Goal: Transaction & Acquisition: Purchase product/service

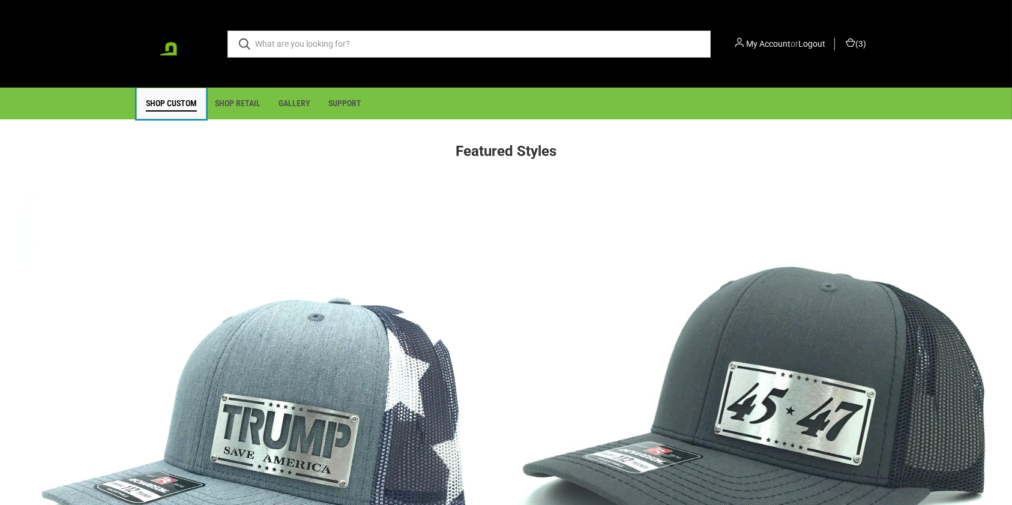
click at [189, 103] on link "Shop Custom" at bounding box center [171, 103] width 69 height 31
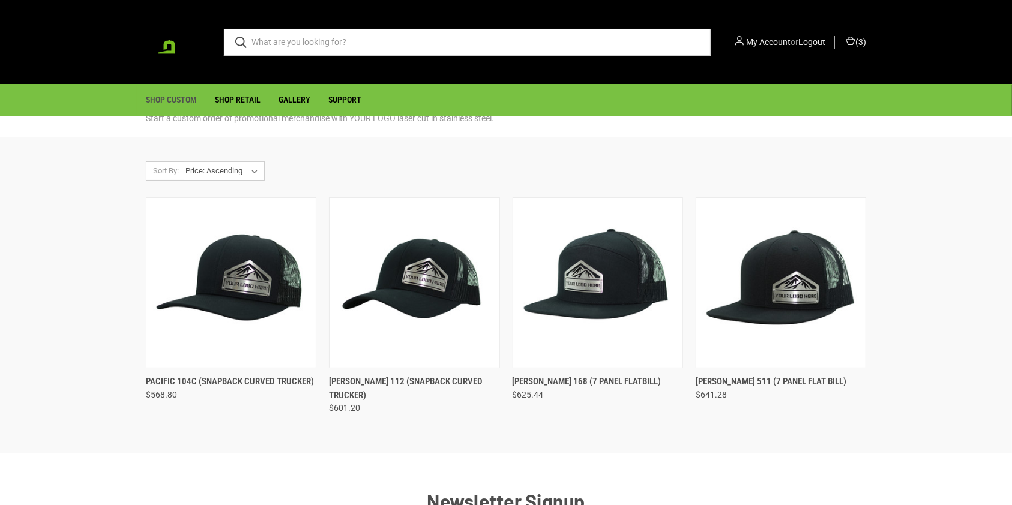
scroll to position [49, 0]
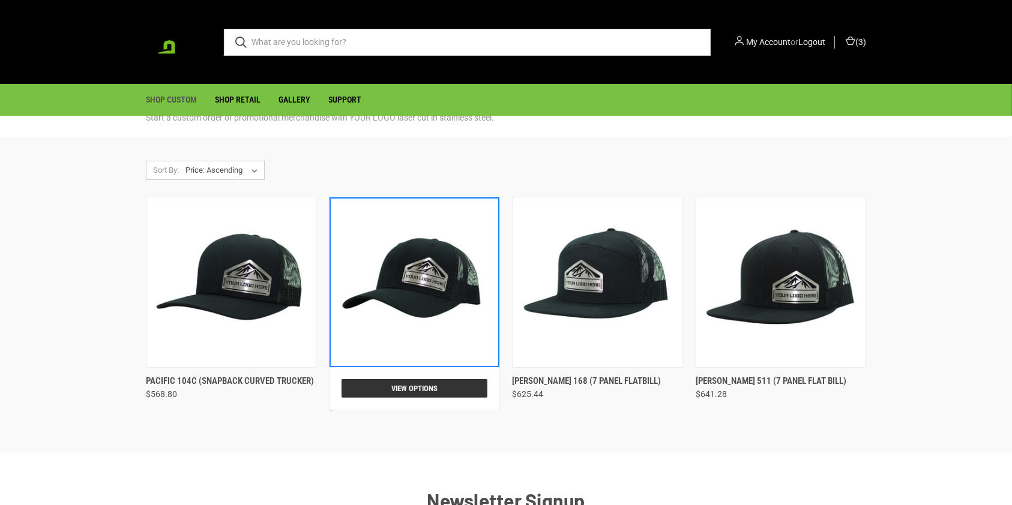
click at [388, 256] on img "Richardson 112 (snapback curved trucker), $601.20\a\a" at bounding box center [414, 283] width 166 height 166
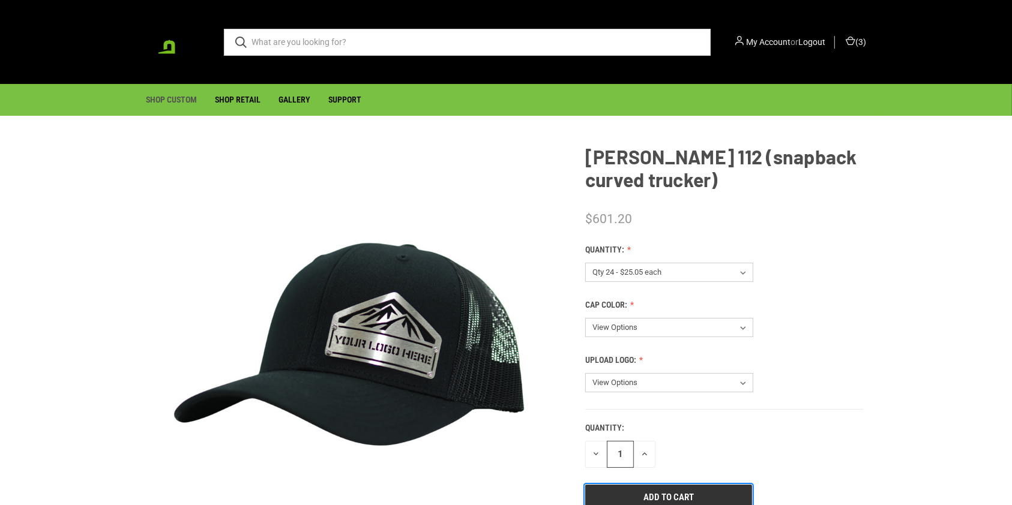
click at [673, 492] on input "Add to Cart" at bounding box center [668, 497] width 167 height 25
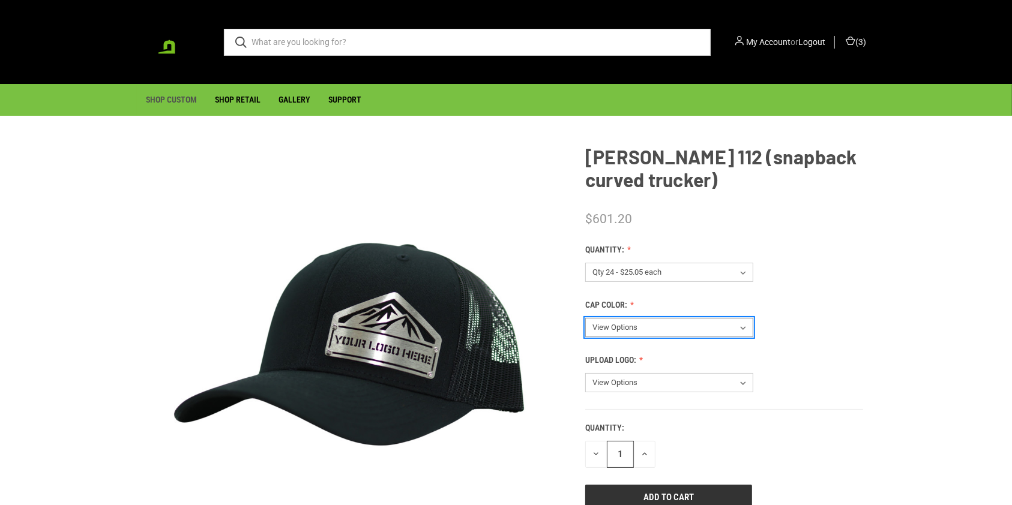
click at [690, 330] on select "View Options Select Cap Color After Checkout" at bounding box center [669, 327] width 168 height 19
select select "216"
click at [585, 318] on select "View Options Select Cap Color After Checkout" at bounding box center [669, 327] width 168 height 19
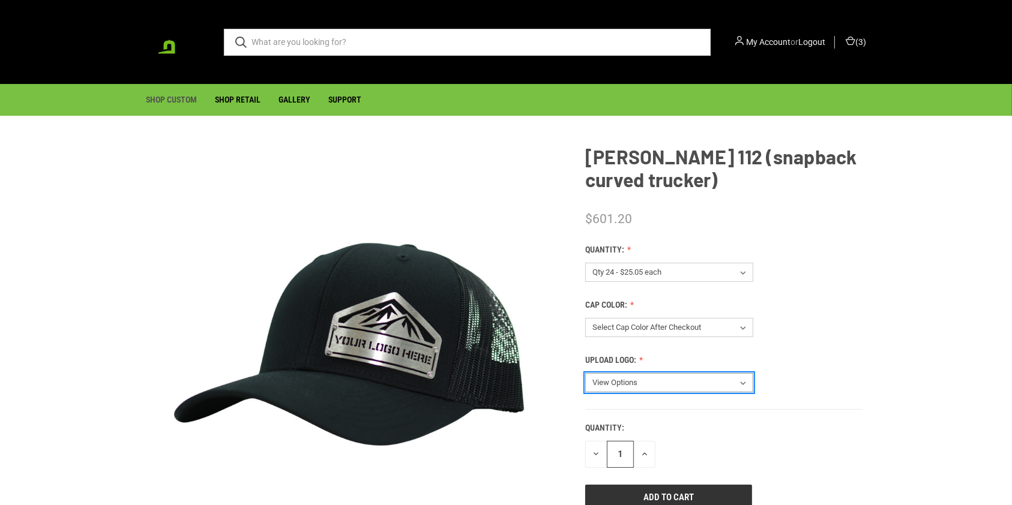
click at [680, 385] on select "View Options Upload Logo After Checkout" at bounding box center [669, 382] width 168 height 19
click at [673, 434] on label "Quantity:" at bounding box center [724, 428] width 278 height 13
click at [634, 441] on input "1" at bounding box center [620, 454] width 27 height 27
click at [680, 377] on select "View Options Upload Logo After Checkout" at bounding box center [669, 382] width 168 height 19
select select "217"
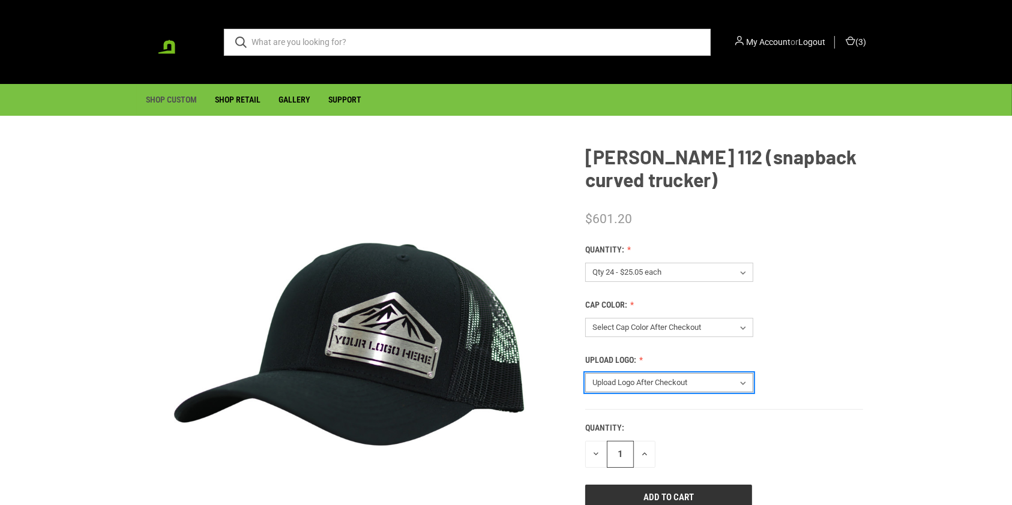
click at [585, 373] on select "View Options Upload Logo After Checkout" at bounding box center [669, 382] width 168 height 19
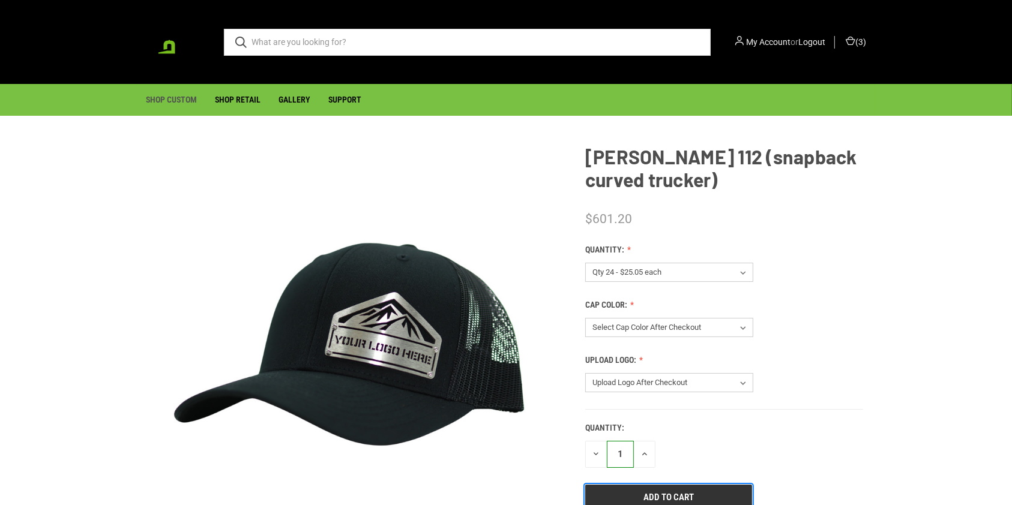
click at [691, 491] on input "Add to Cart" at bounding box center [668, 497] width 167 height 25
type input "Add to Cart"
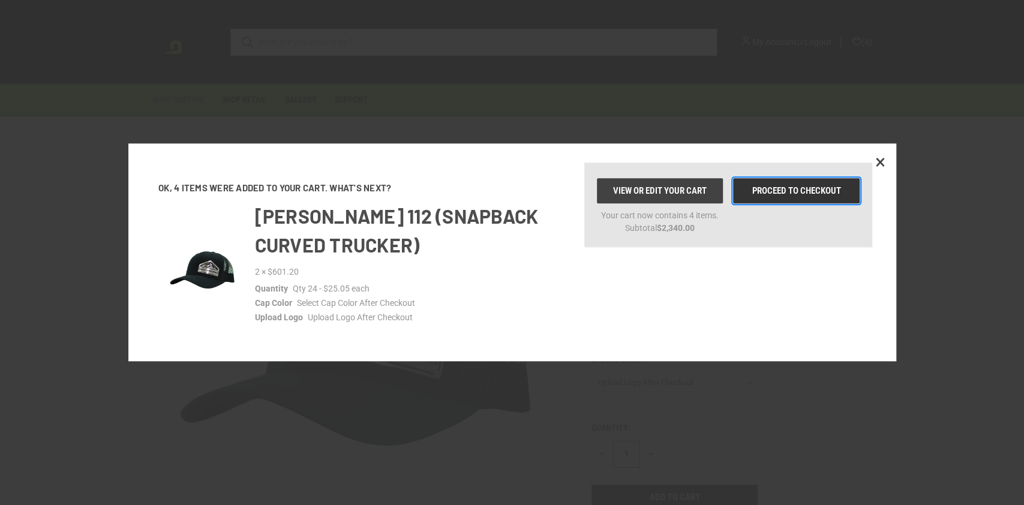
click at [791, 190] on link "Proceed to checkout" at bounding box center [796, 190] width 126 height 25
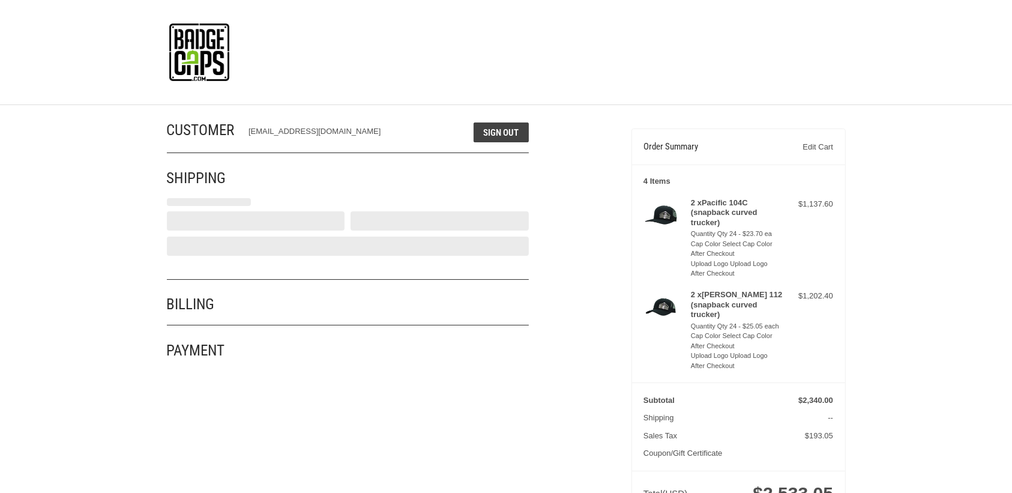
select select "US"
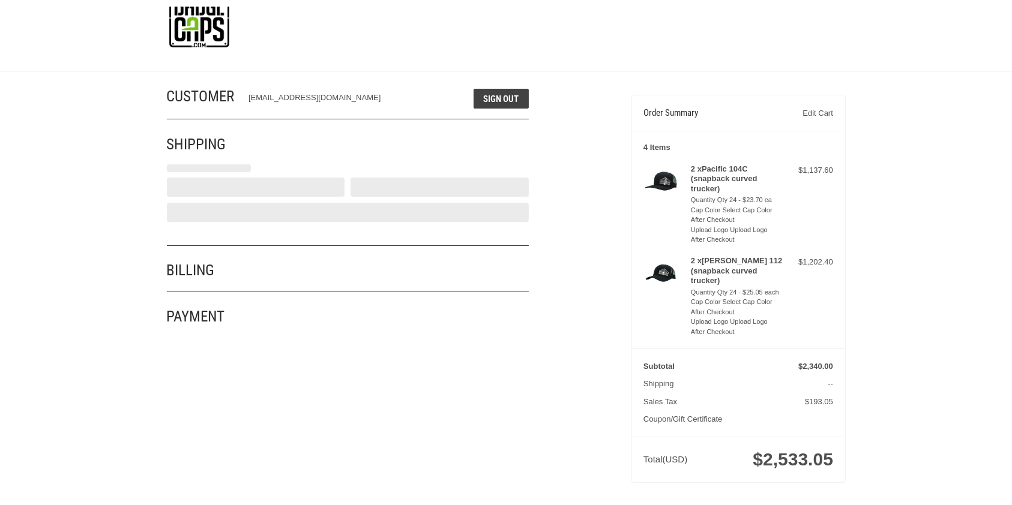
scroll to position [46, 0]
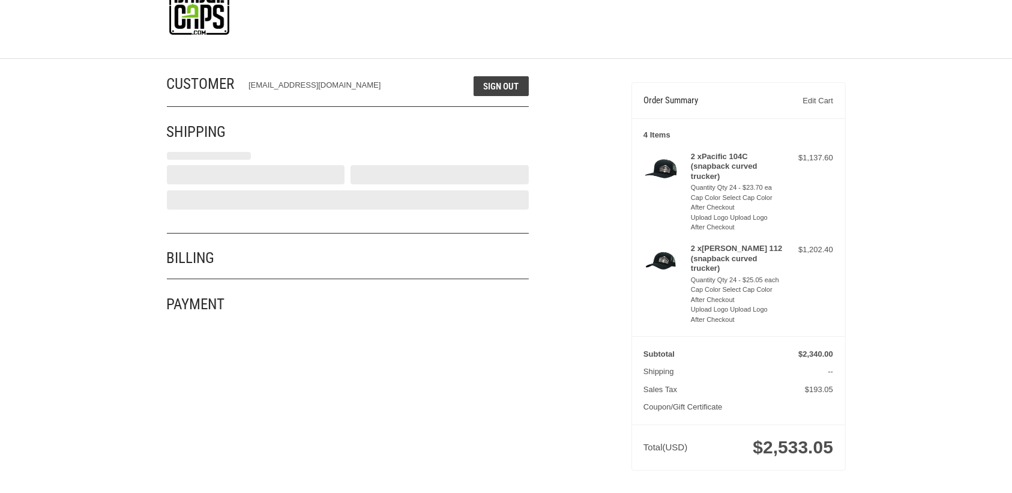
select select "TX"
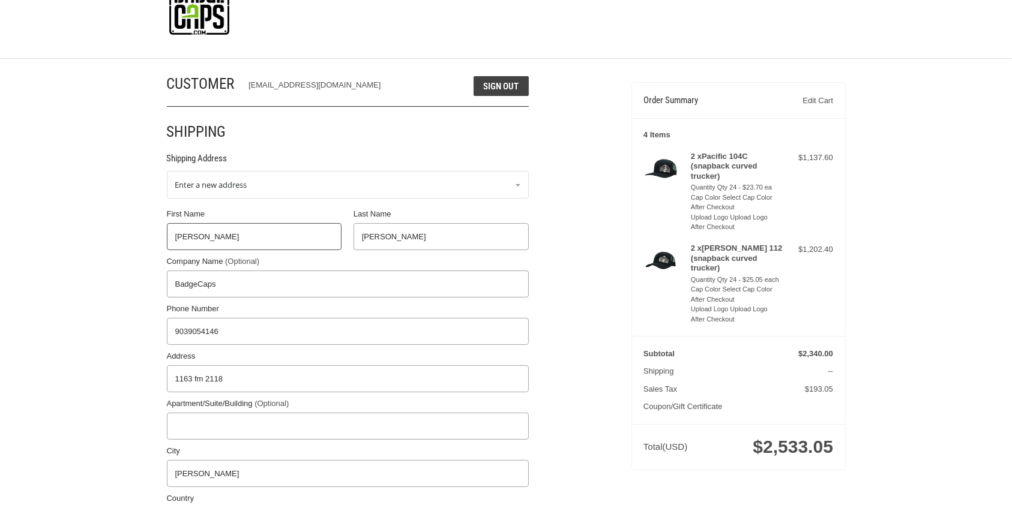
radio input "true"
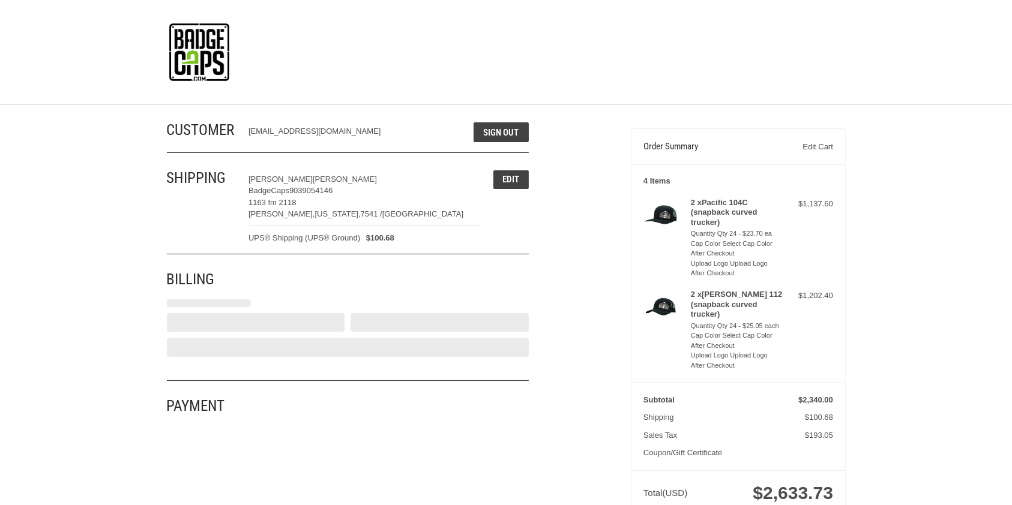
select select "US"
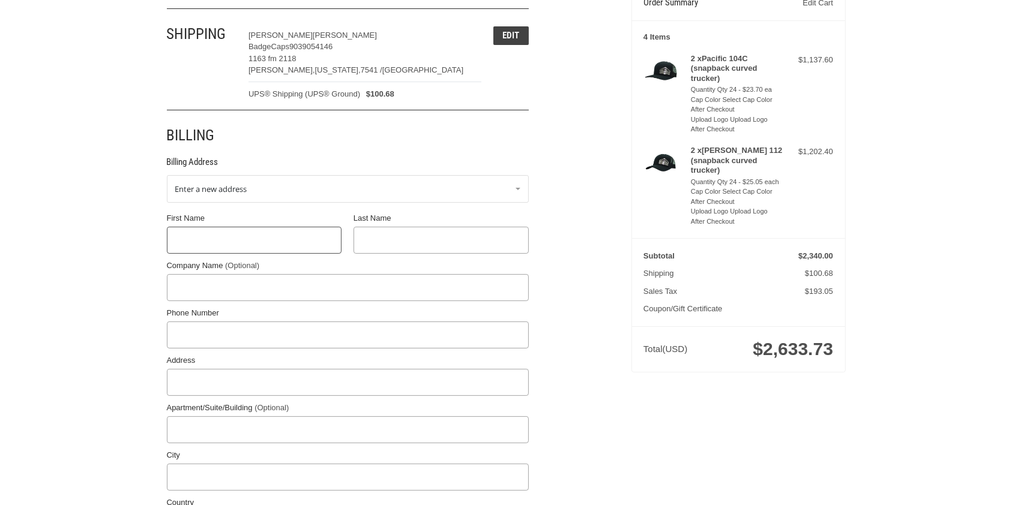
scroll to position [153, 0]
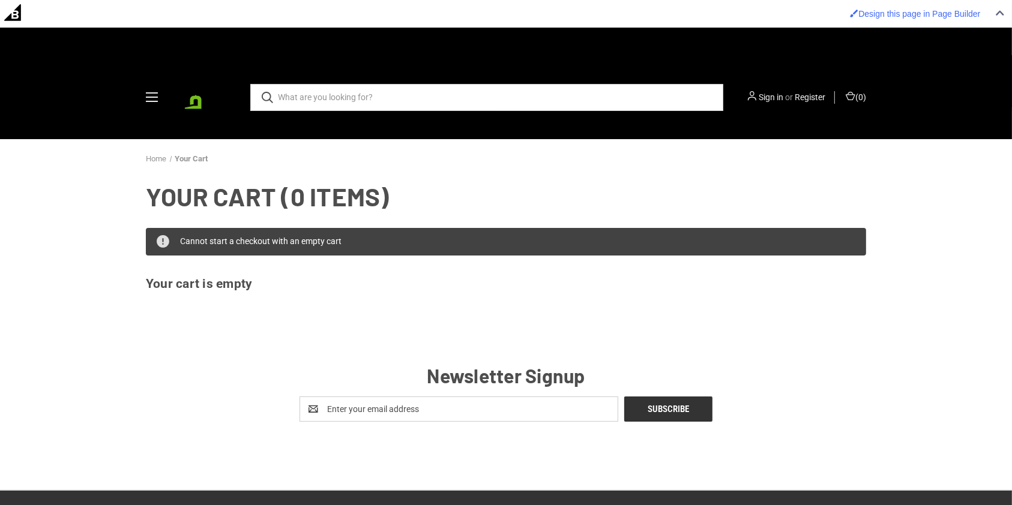
scroll to position [30, 0]
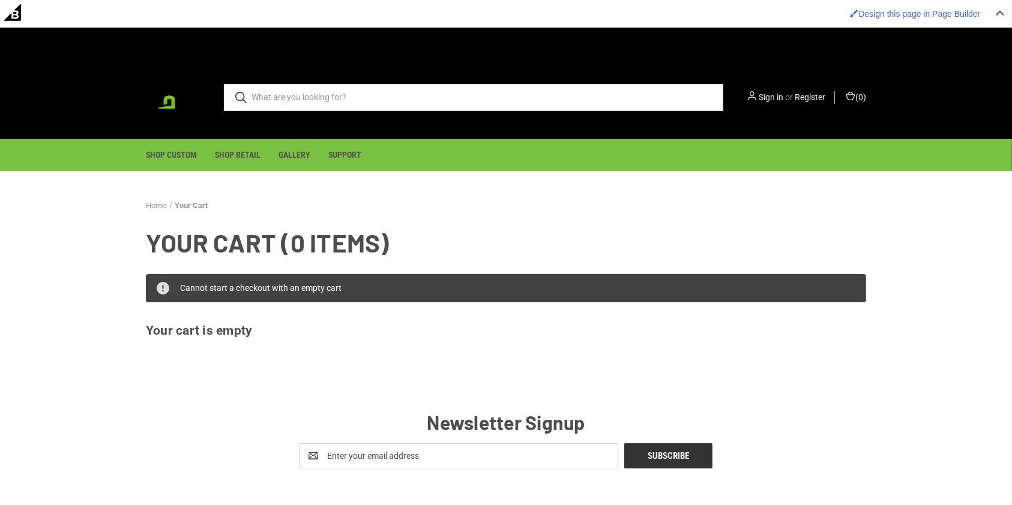
scroll to position [14, 0]
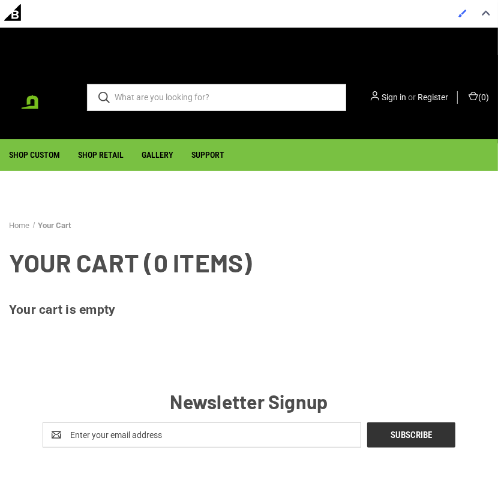
click at [280, 170] on body "Design this page in Page Builder .cls-1{fill:#ffb3c7;}" at bounding box center [249, 363] width 498 height 670
